Goal: Transaction & Acquisition: Purchase product/service

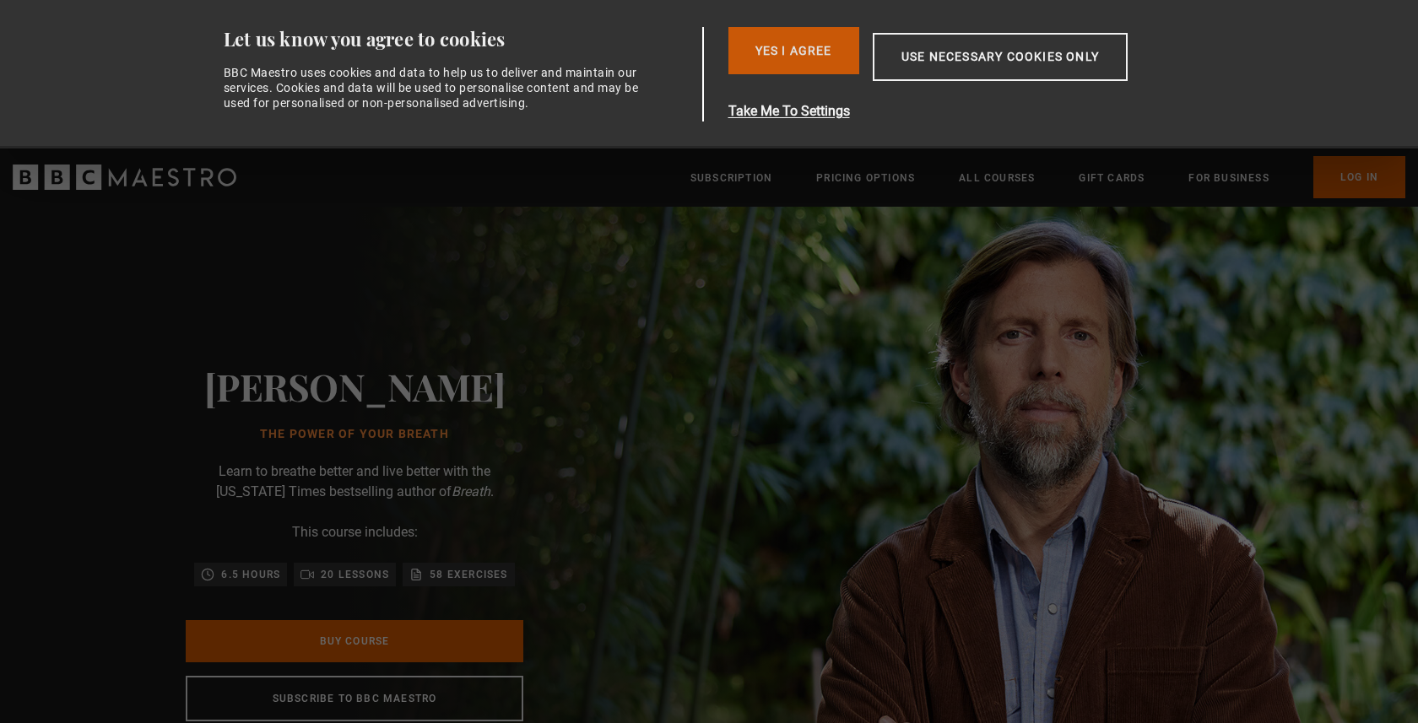
click at [807, 42] on button "Yes I Agree" at bounding box center [793, 50] width 131 height 47
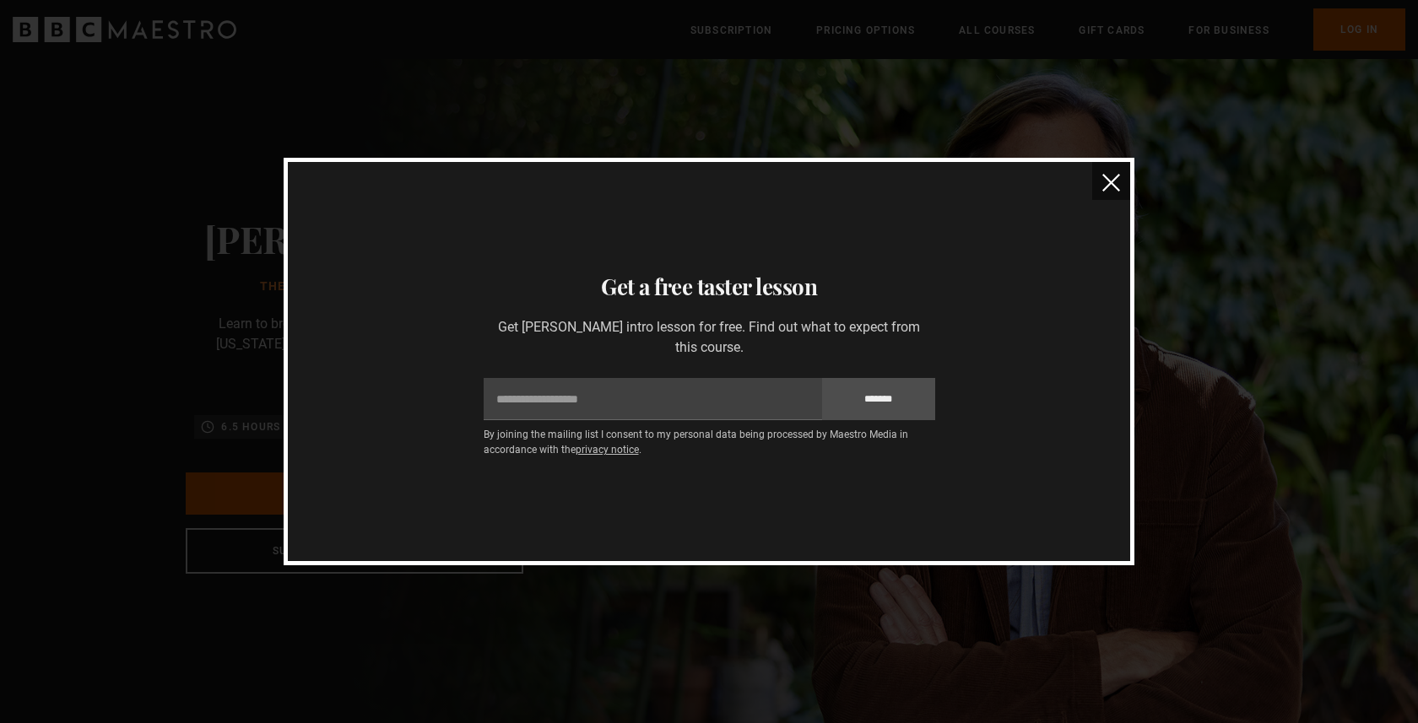
click at [1102, 182] on img "close" at bounding box center [1111, 183] width 18 height 18
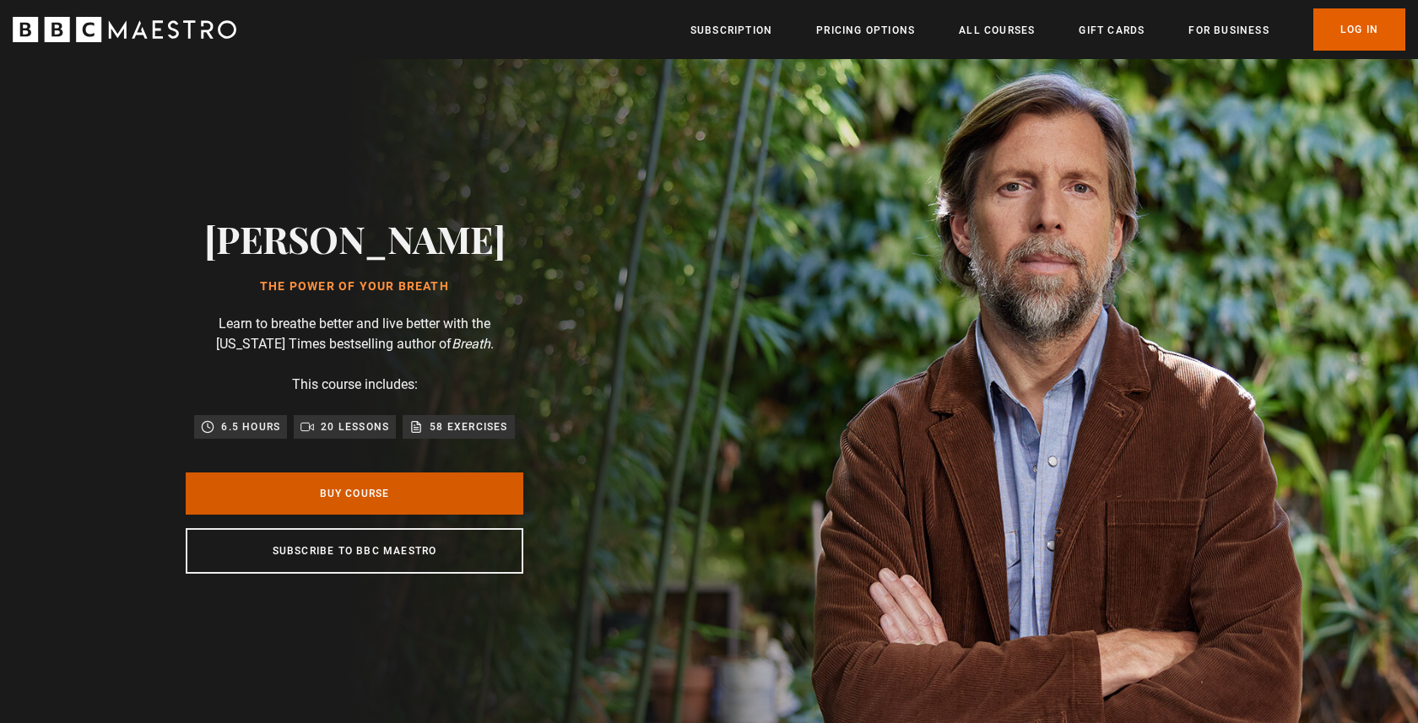
scroll to position [0, 663]
click at [328, 504] on link "Buy Course" at bounding box center [355, 494] width 338 height 42
